Goal: Check status: Check status

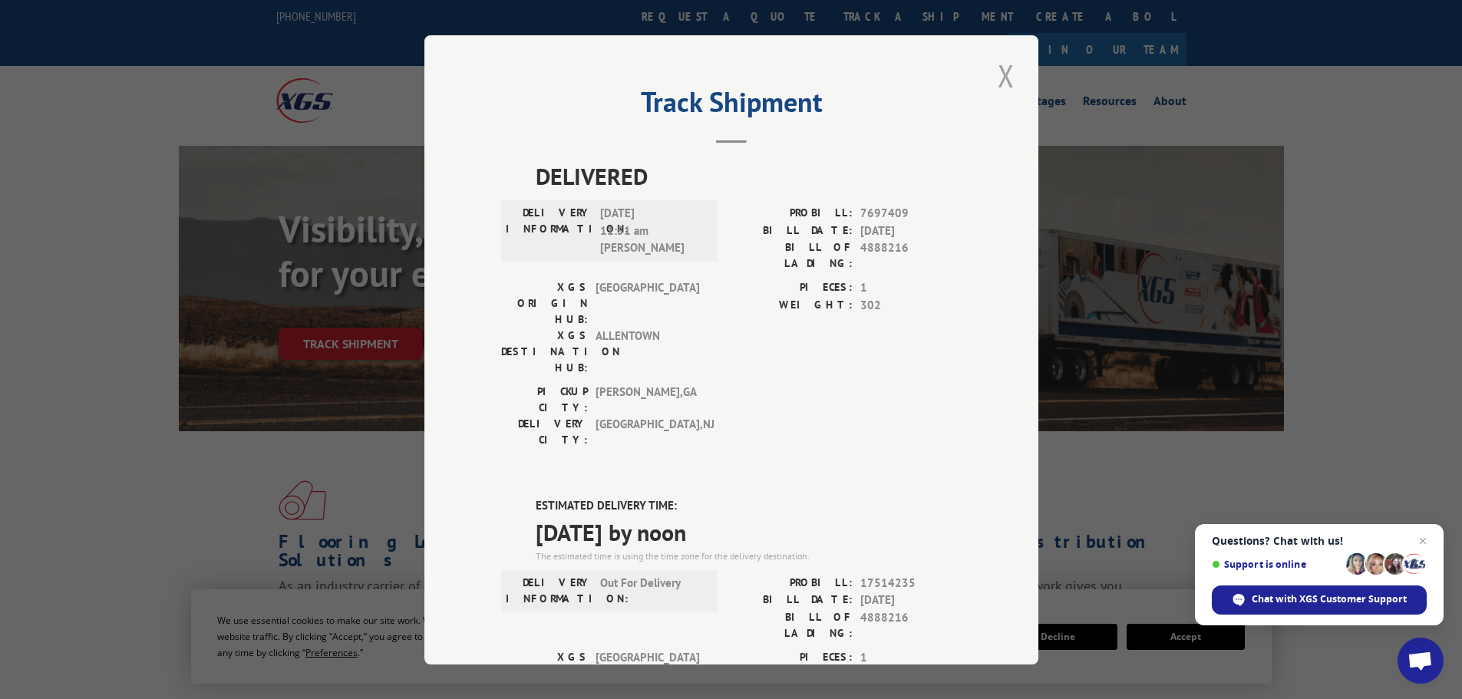
click at [1003, 69] on button "Close modal" at bounding box center [1006, 75] width 26 height 42
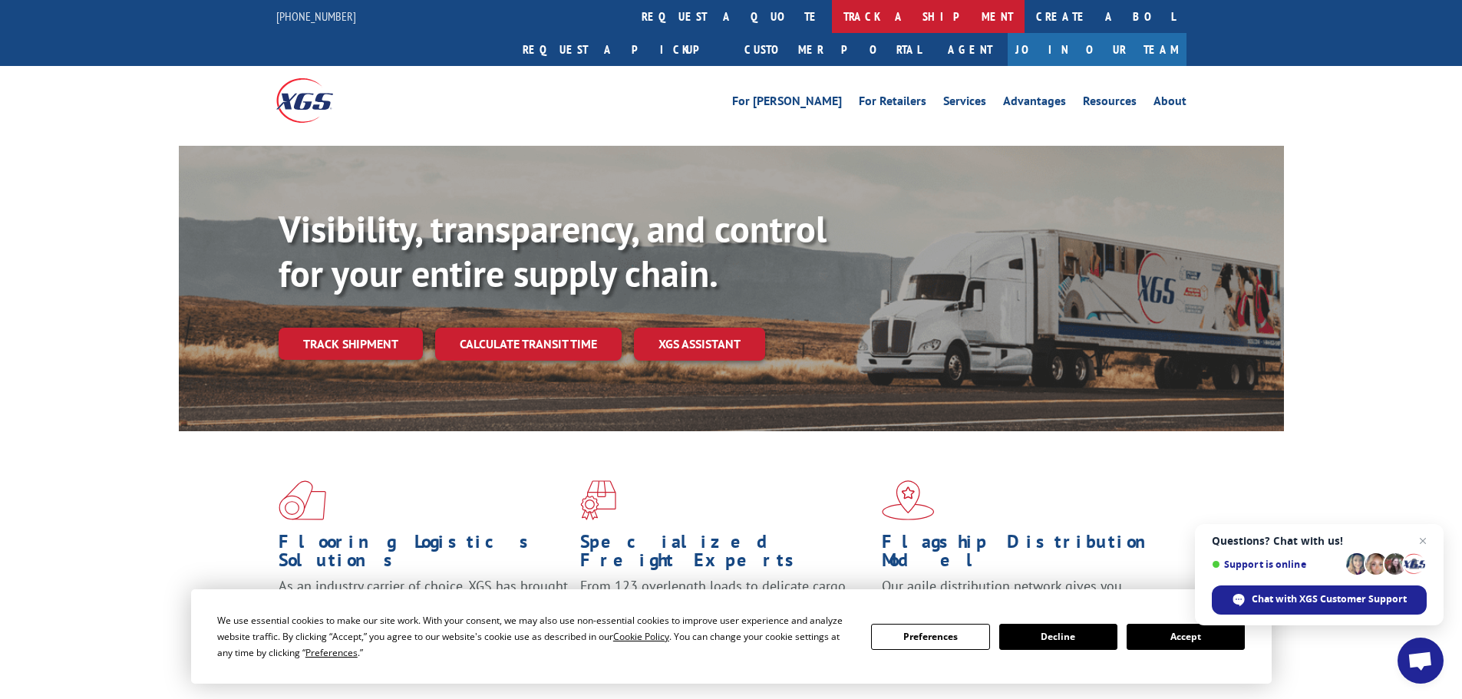
click at [832, 7] on link "track a shipment" at bounding box center [928, 16] width 193 height 33
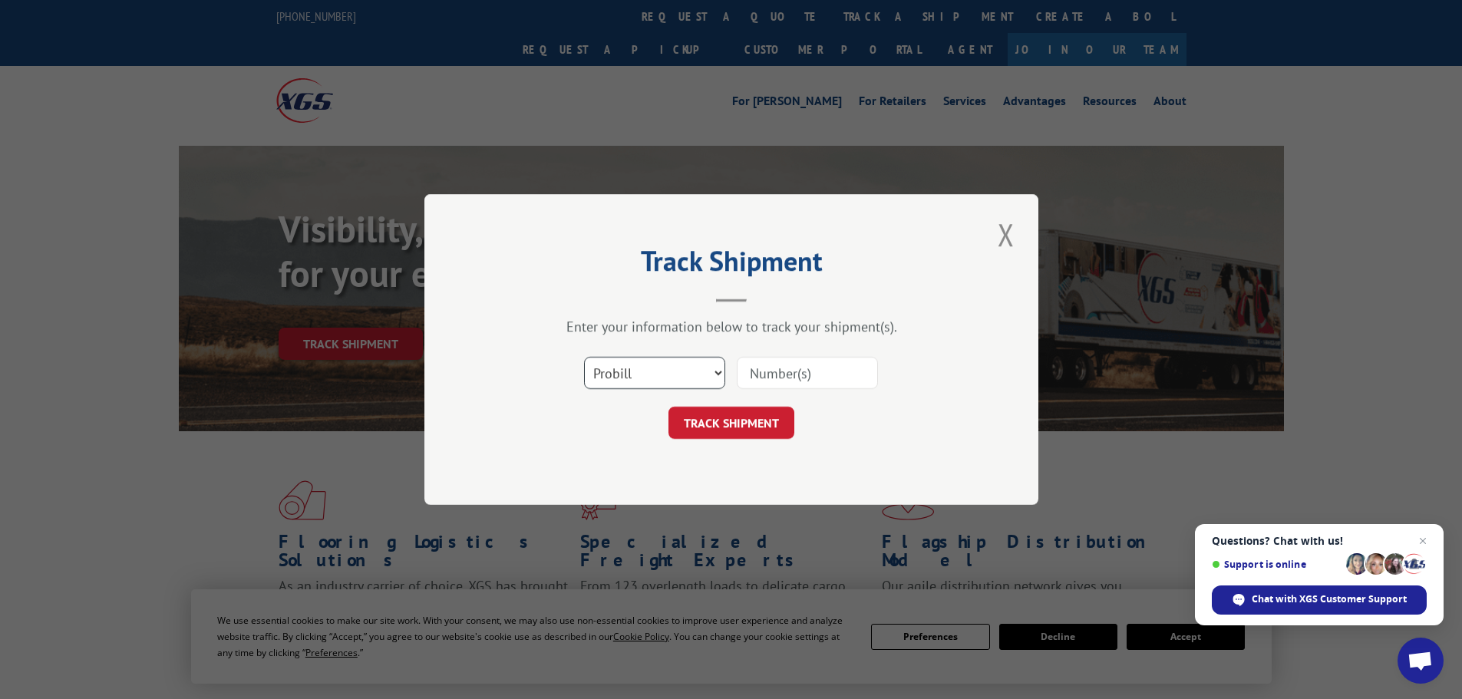
click at [628, 376] on select "Select category... Probill BOL PO" at bounding box center [654, 373] width 141 height 32
click at [584, 357] on select "Select category... Probill BOL PO" at bounding box center [654, 373] width 141 height 32
click at [758, 373] on input at bounding box center [807, 373] width 141 height 32
paste input "423985"
type input "423985"
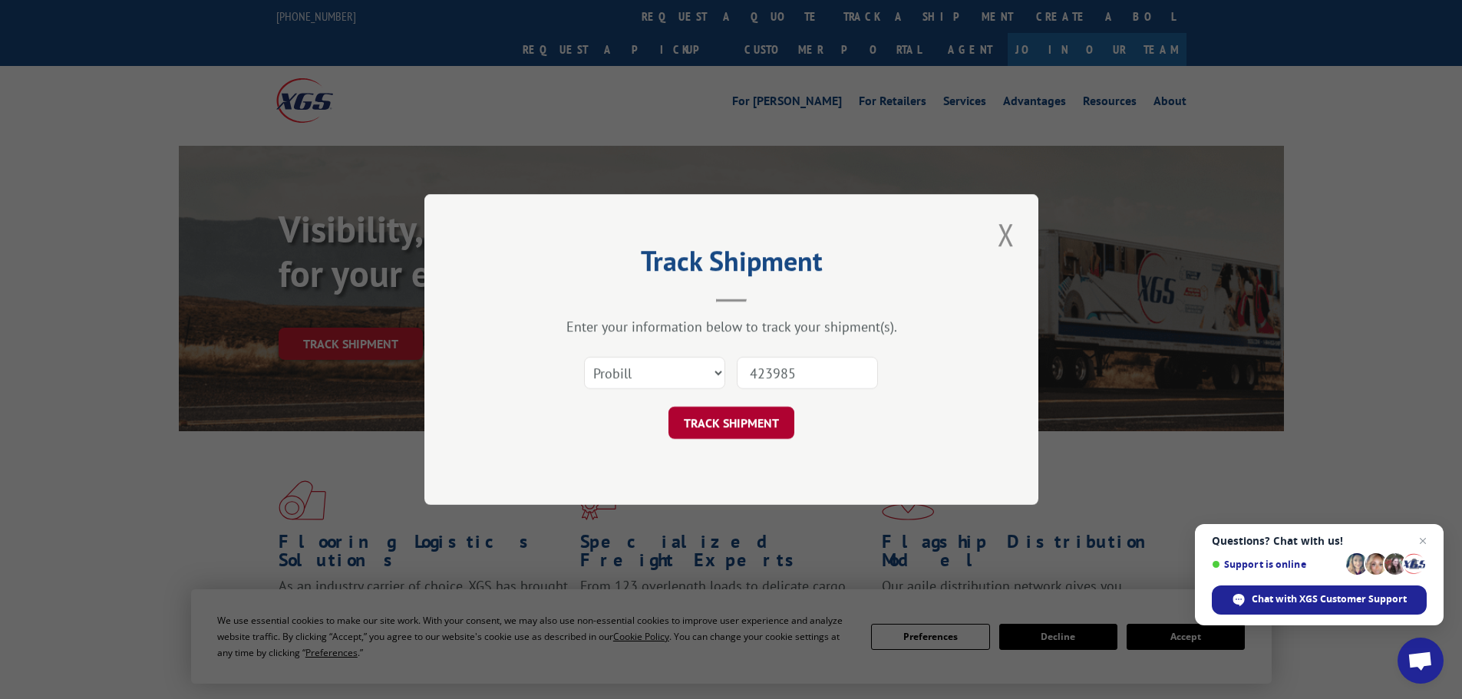
click at [740, 420] on button "TRACK SHIPMENT" at bounding box center [731, 423] width 126 height 32
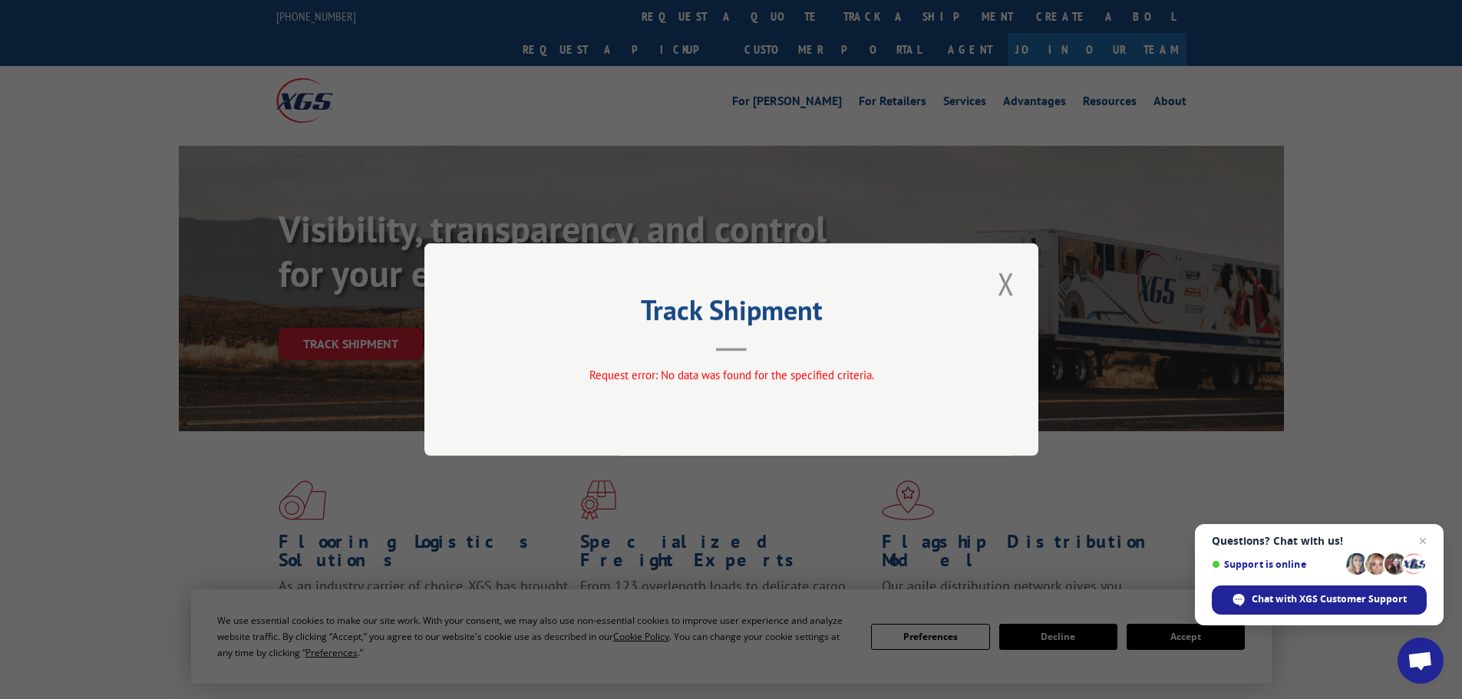
click at [1010, 282] on button "Close modal" at bounding box center [1006, 283] width 26 height 42
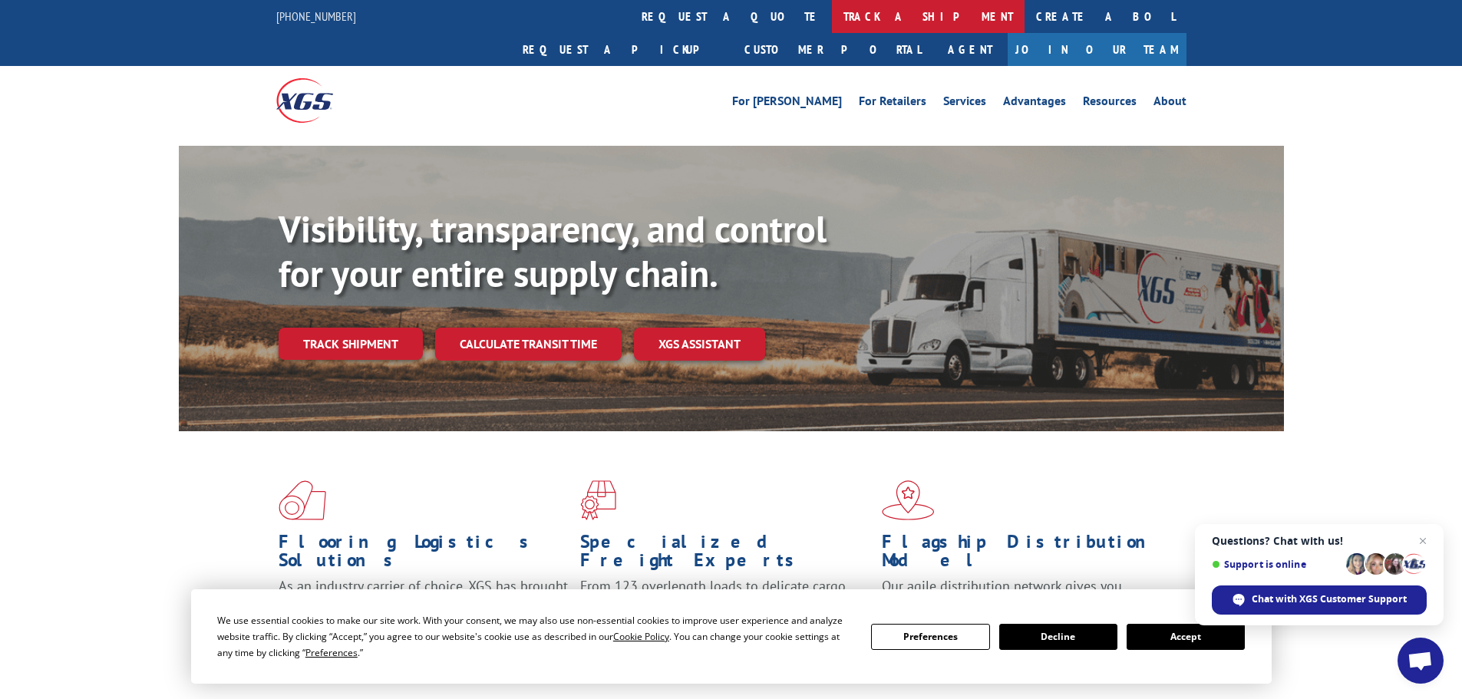
click at [832, 14] on link "track a shipment" at bounding box center [928, 16] width 193 height 33
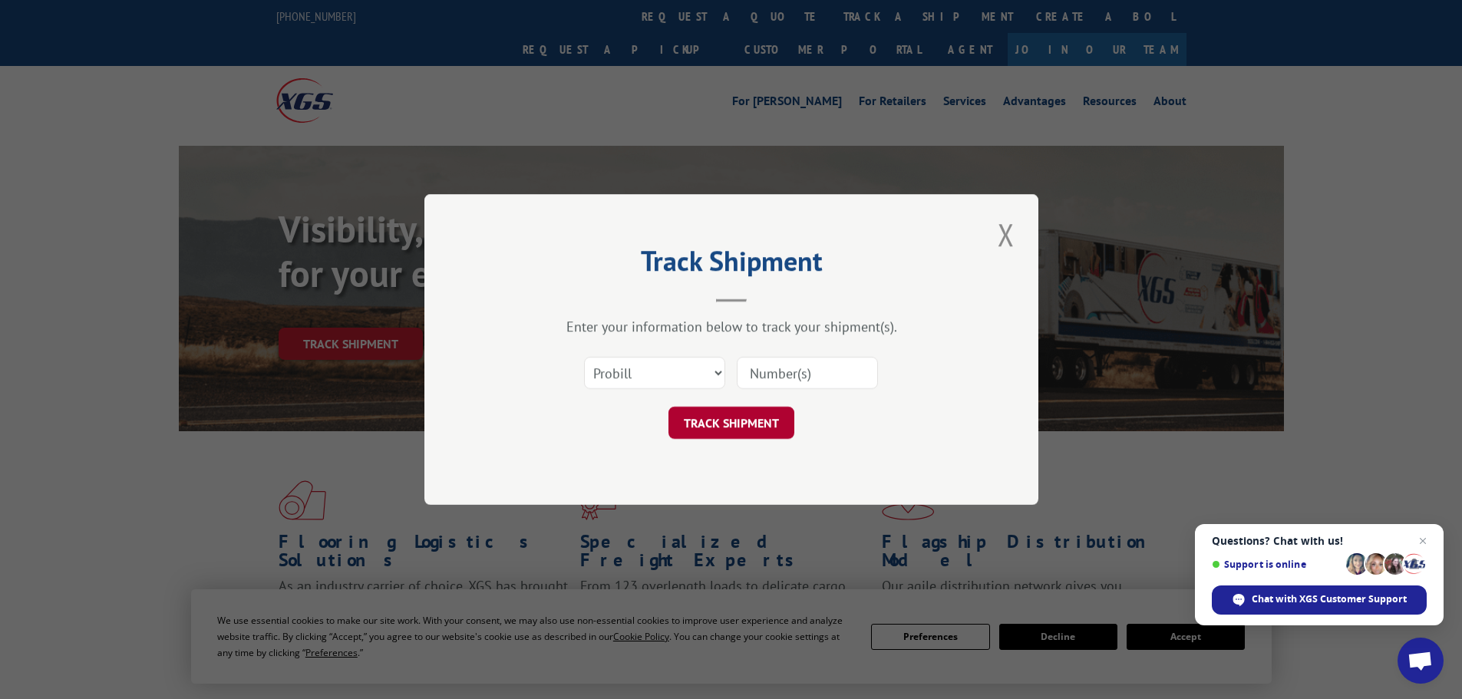
click at [711, 422] on button "TRACK SHIPMENT" at bounding box center [731, 423] width 126 height 32
paste input "017075250807"
type input "017075250807"
click at [725, 437] on button "TRACK SHIPMENT" at bounding box center [731, 423] width 126 height 32
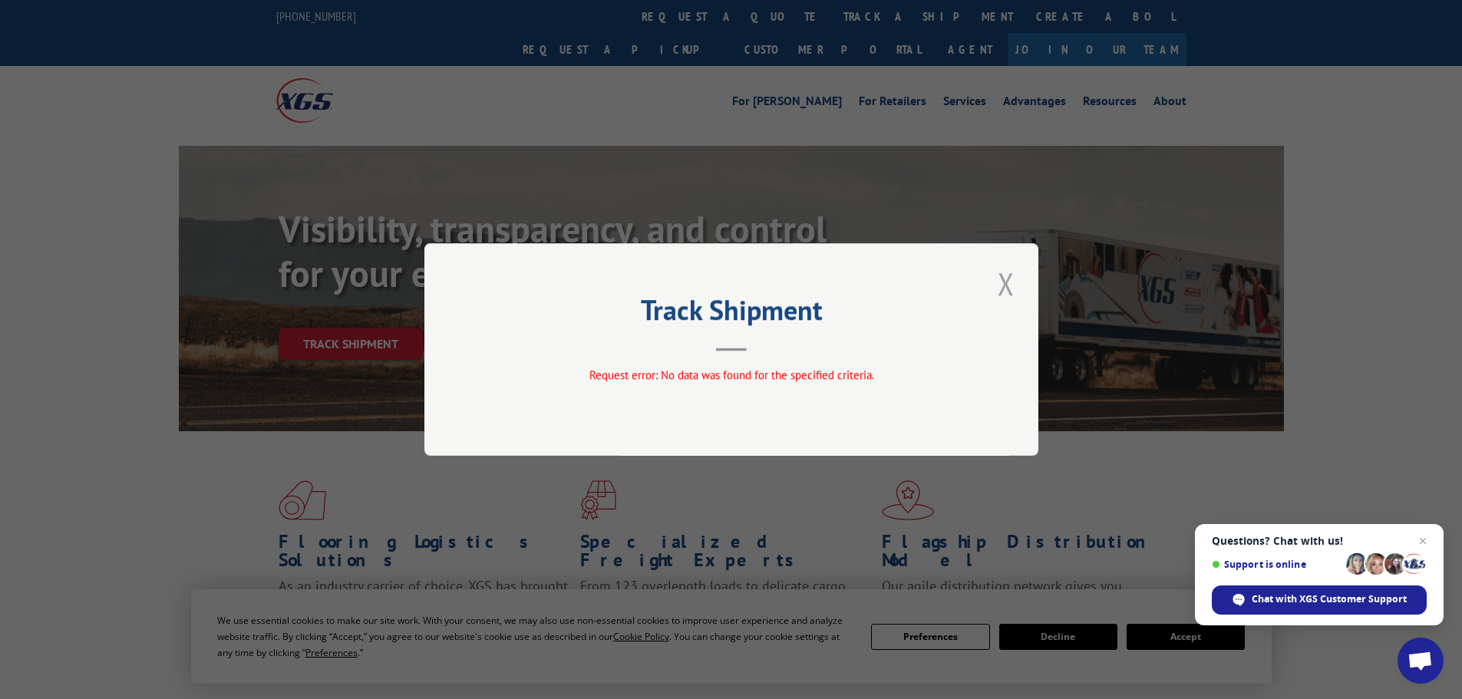
click at [1009, 284] on button "Close modal" at bounding box center [1006, 283] width 26 height 42
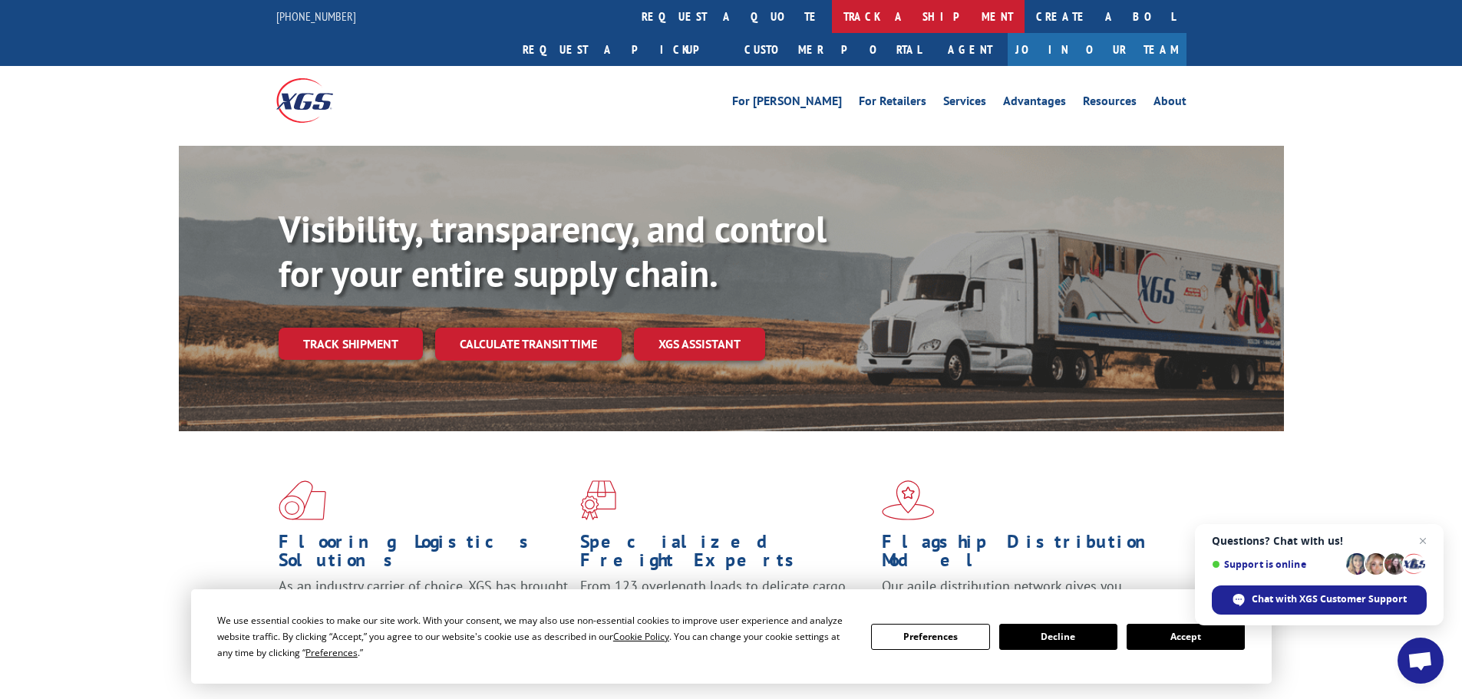
click at [832, 8] on link "track a shipment" at bounding box center [928, 16] width 193 height 33
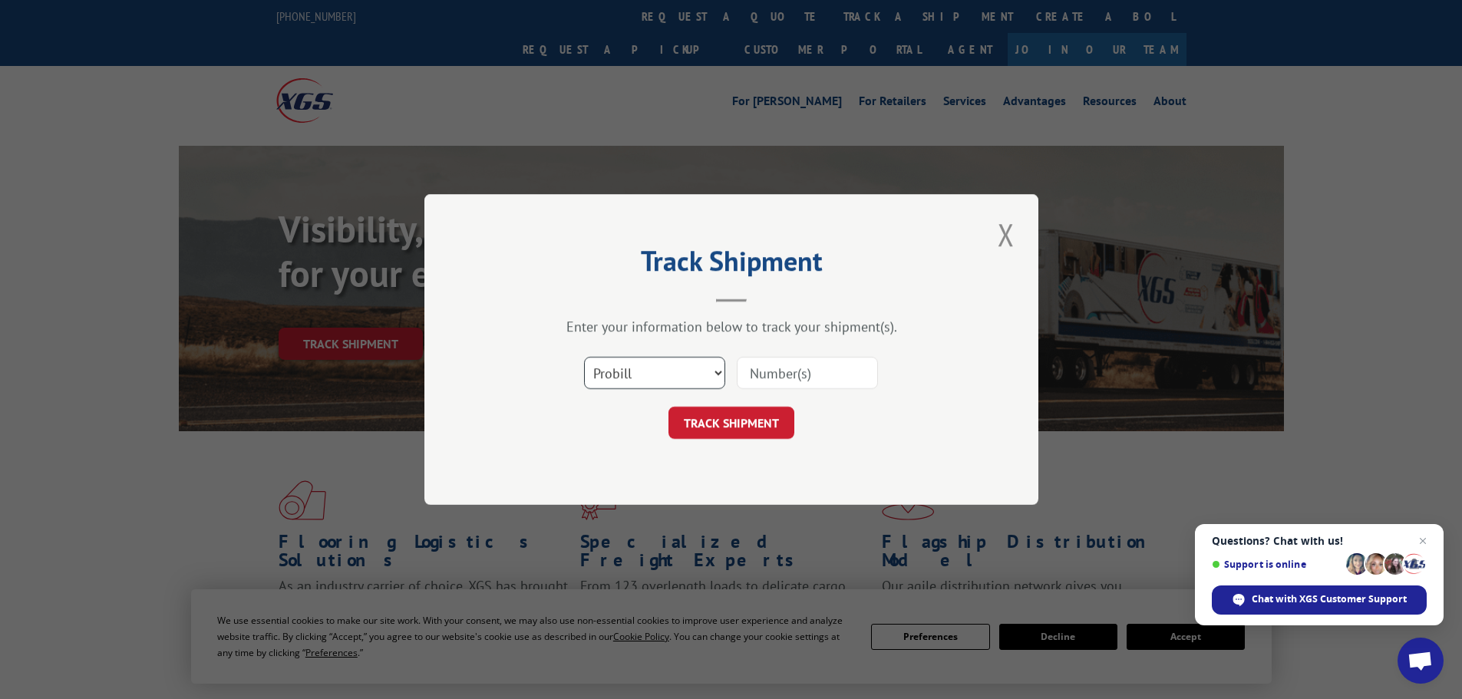
click at [608, 372] on select "Select category... Probill BOL PO" at bounding box center [654, 373] width 141 height 32
select select "po"
click at [584, 357] on select "Select category... Probill BOL PO" at bounding box center [654, 373] width 141 height 32
click at [777, 371] on input at bounding box center [807, 373] width 141 height 32
paste input "13504971"
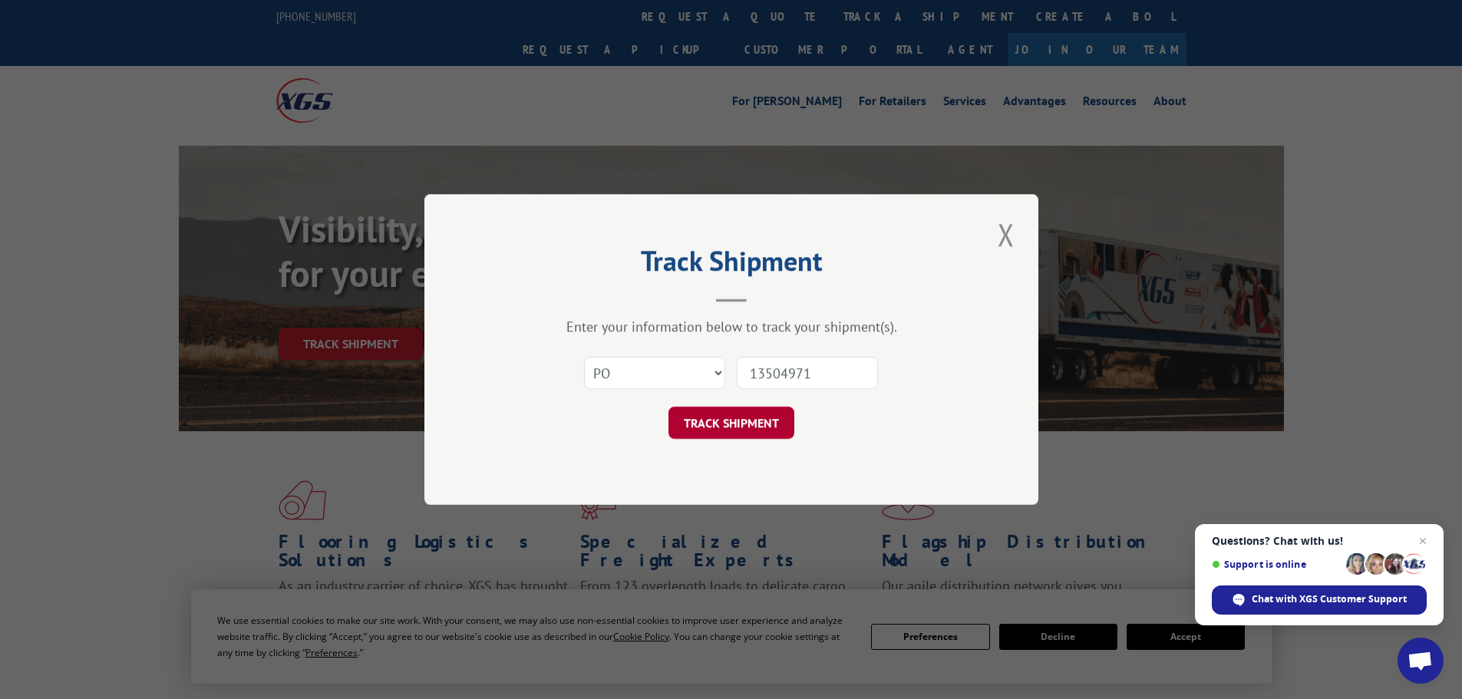
type input "13504971"
click at [743, 427] on button "TRACK SHIPMENT" at bounding box center [731, 423] width 126 height 32
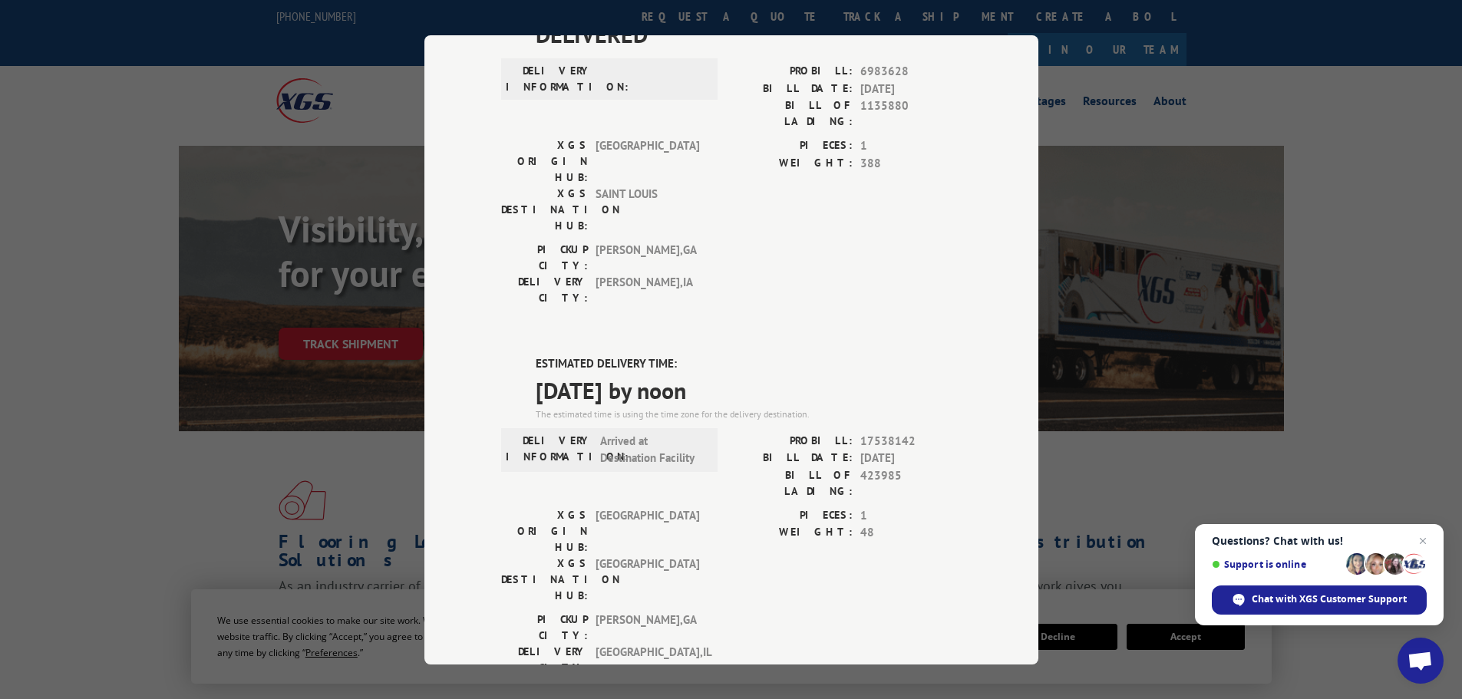
scroll to position [153, 0]
